Goal: Check status: Check status

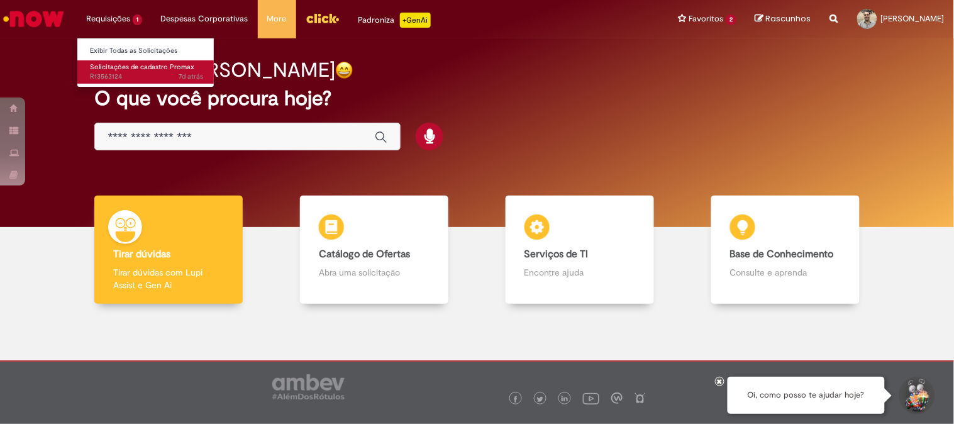
click at [117, 64] on span "Solicitações de cadastro Promax" at bounding box center [142, 66] width 104 height 9
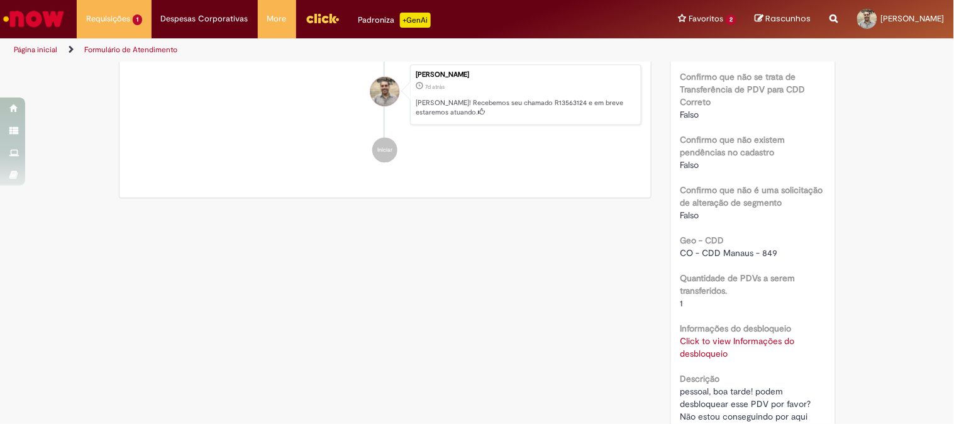
scroll to position [699, 0]
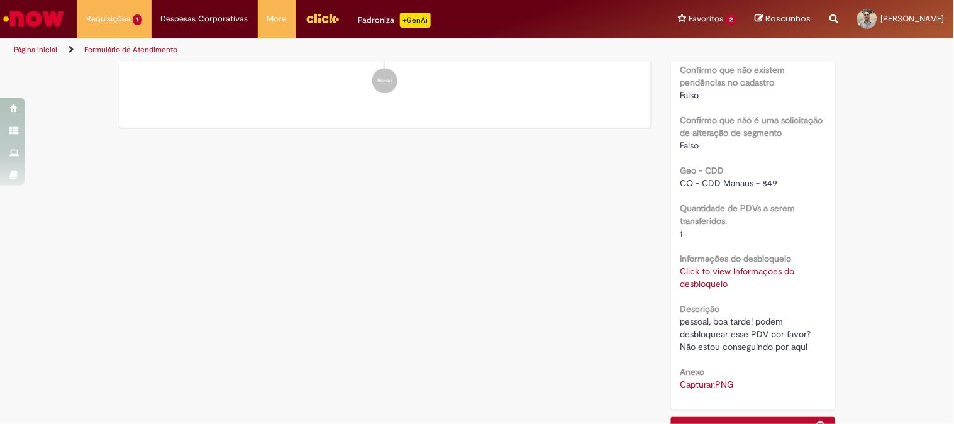
click at [706, 265] on link "Click to view Informações do desbloqueio" at bounding box center [737, 277] width 114 height 24
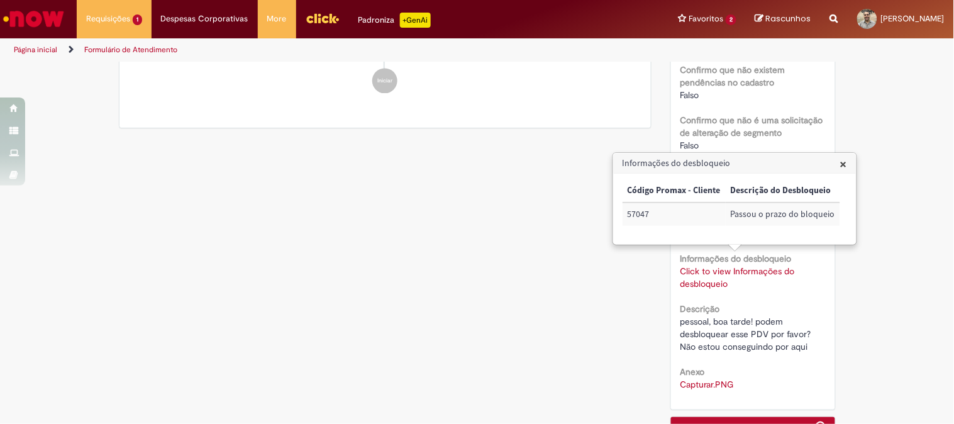
click at [638, 216] on td "57047" at bounding box center [674, 213] width 103 height 23
copy td "57047"
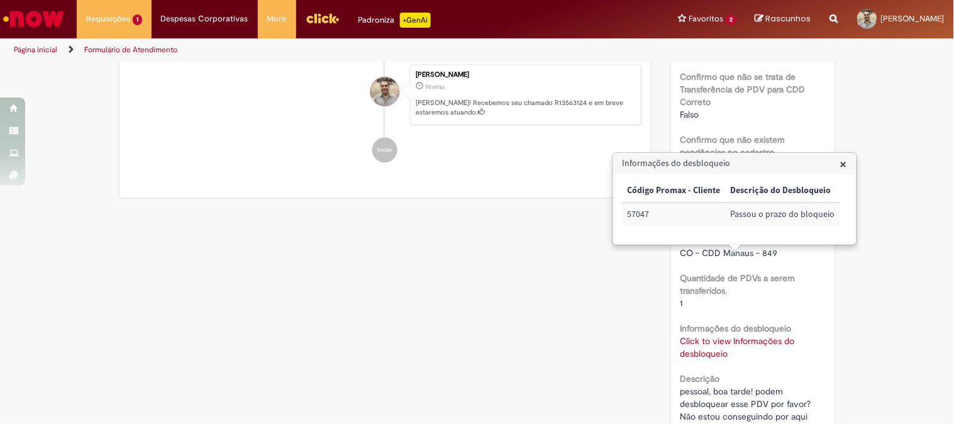
click at [840, 165] on span "×" at bounding box center [843, 163] width 7 height 17
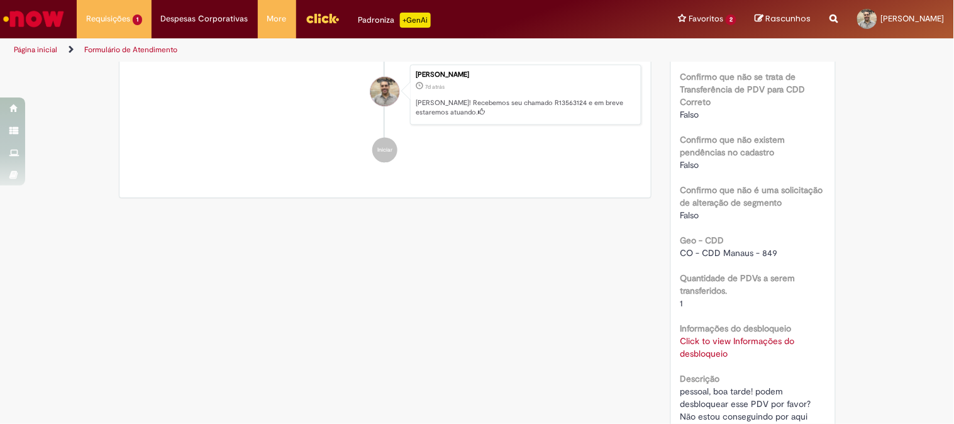
click at [865, 187] on div "Verificar Código de Barras Aguardando Aprovação Aguardando atendimento Em andam…" at bounding box center [477, 12] width 954 height 1156
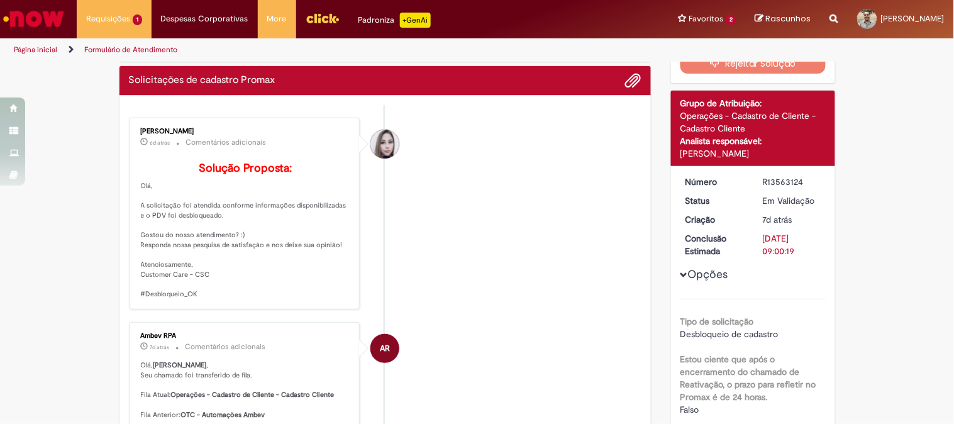
scroll to position [0, 0]
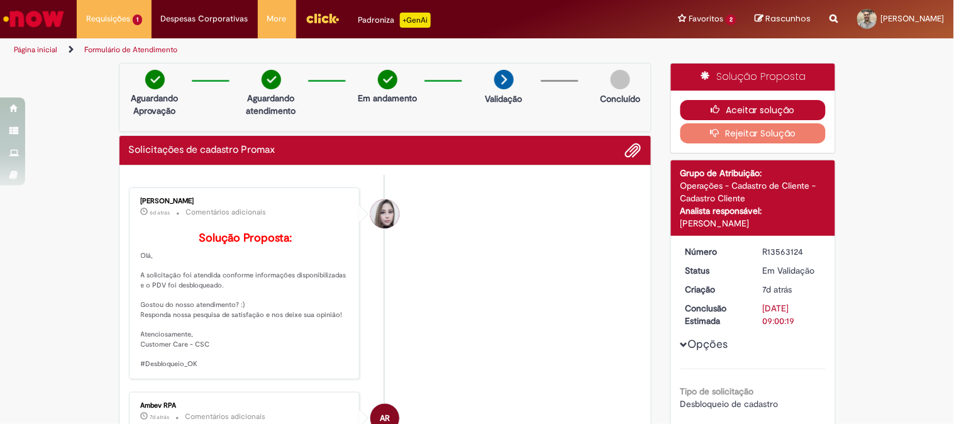
click at [749, 113] on button "Aceitar solução" at bounding box center [752, 110] width 145 height 20
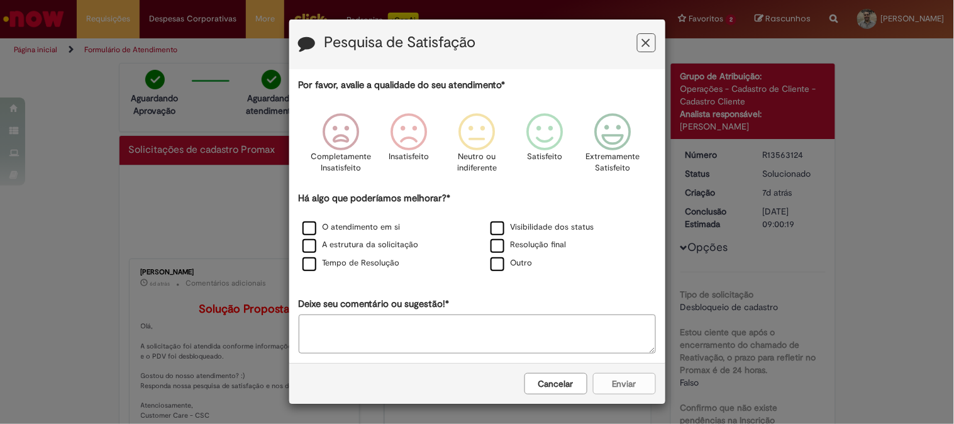
drag, startPoint x: 648, startPoint y: 40, endPoint x: 617, endPoint y: 35, distance: 31.1
click at [648, 40] on button "Feedback" at bounding box center [646, 42] width 19 height 19
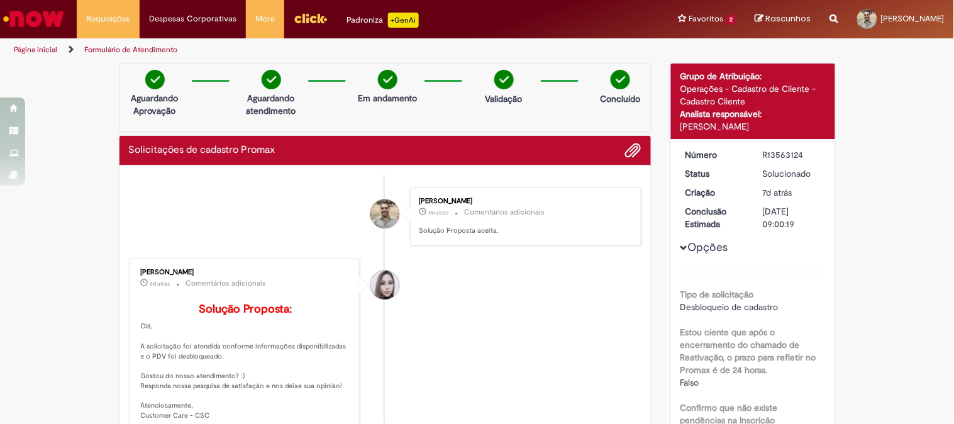
click at [25, 30] on img "Ir para a Homepage" at bounding box center [33, 18] width 65 height 25
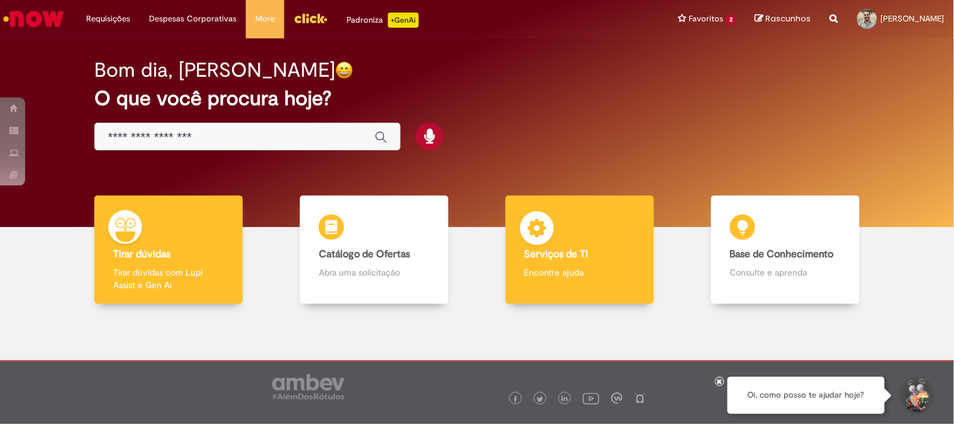
click at [573, 257] on b "Serviços de TI" at bounding box center [556, 254] width 64 height 13
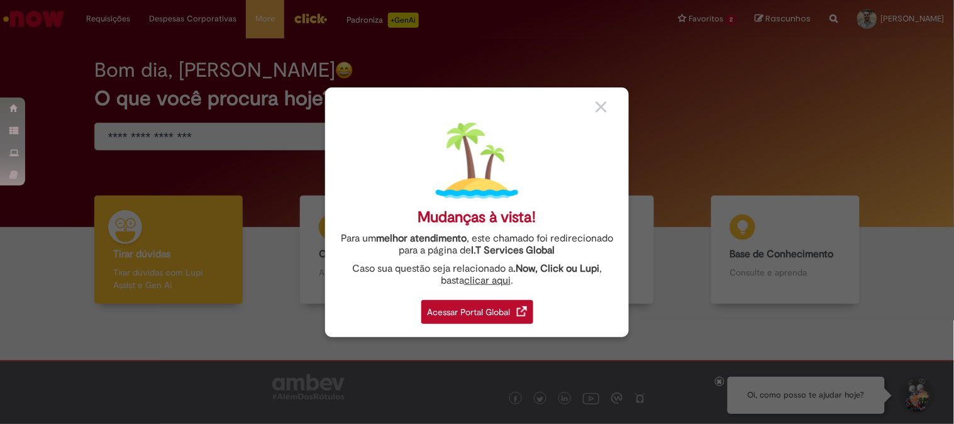
click at [449, 313] on div "Acessar Portal Global" at bounding box center [477, 312] width 112 height 24
